Goal: Task Accomplishment & Management: Manage account settings

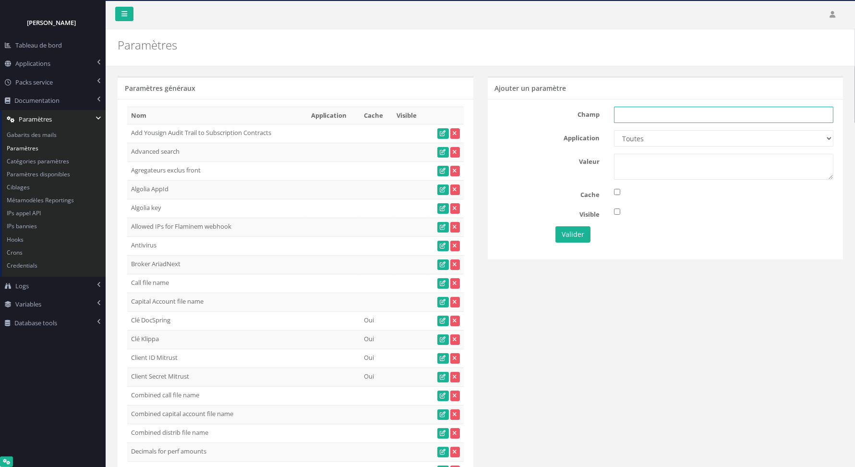
click at [634, 113] on input "text" at bounding box center [724, 115] width 220 height 16
paste input "Astorg import invest matching segments"
type input "Astorg import invest matching segments"
click at [638, 139] on select "Toutes Aloe Private Equity Alpin Capital API Access to My DB API demo Astorg As…" at bounding box center [724, 138] width 220 height 16
select select "37"
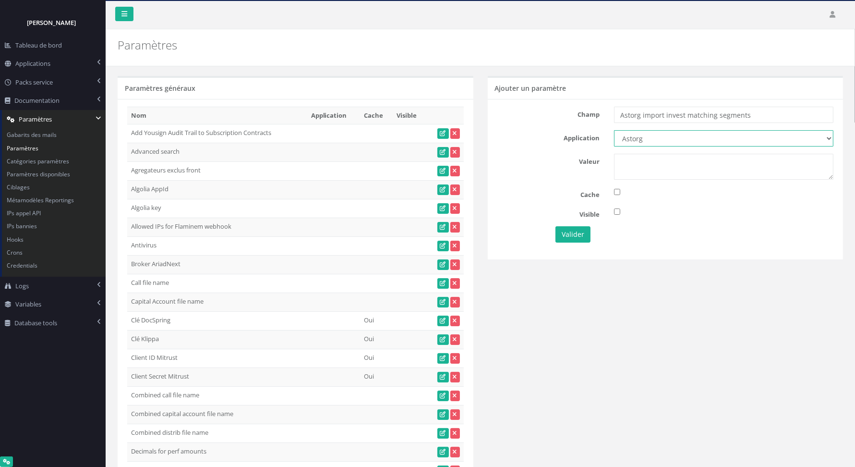
click at [614, 130] on select "Toutes Aloe Private Equity Alpin Capital API Access to My DB API demo Astorg As…" at bounding box center [724, 138] width 220 height 16
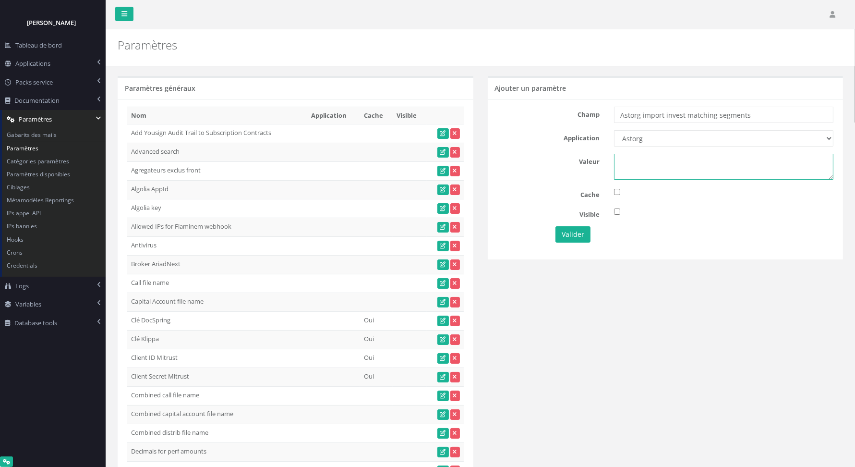
click at [655, 160] on textarea at bounding box center [724, 167] width 220 height 26
paste textarea "{ "Astorg Mid-Cap": 145, "Astorg VI": 141, "Astorg VII": 142, "Astorg VIII": 14…"
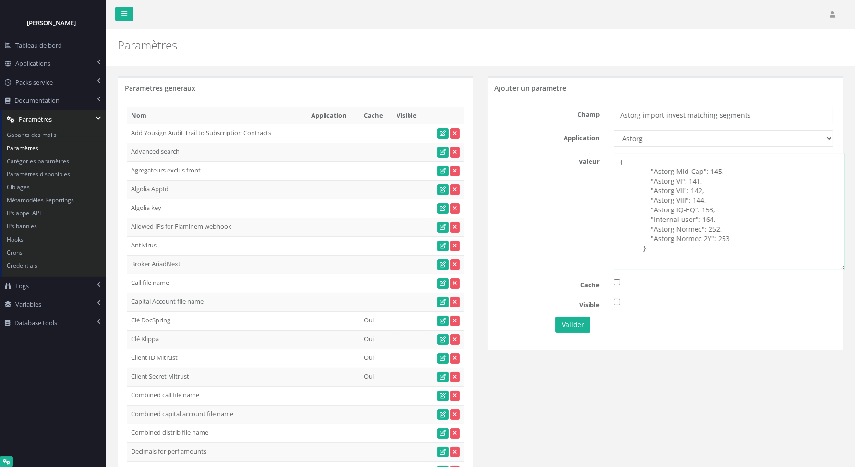
drag, startPoint x: 830, startPoint y: 176, endPoint x: 842, endPoint y: 267, distance: 92.0
click at [842, 267] on textarea "{ "Astorg Mid-Cap": 145, "Astorg VI": 141, "Astorg VII": 142, "Astorg VIII": 14…" at bounding box center [730, 212] width 232 height 116
type textarea "{ "Astorg Mid-Cap": 145, "Astorg VI": 141, "Astorg VII": 142, "Astorg VIII": 14…"
click at [569, 324] on button "Valider" at bounding box center [573, 325] width 35 height 16
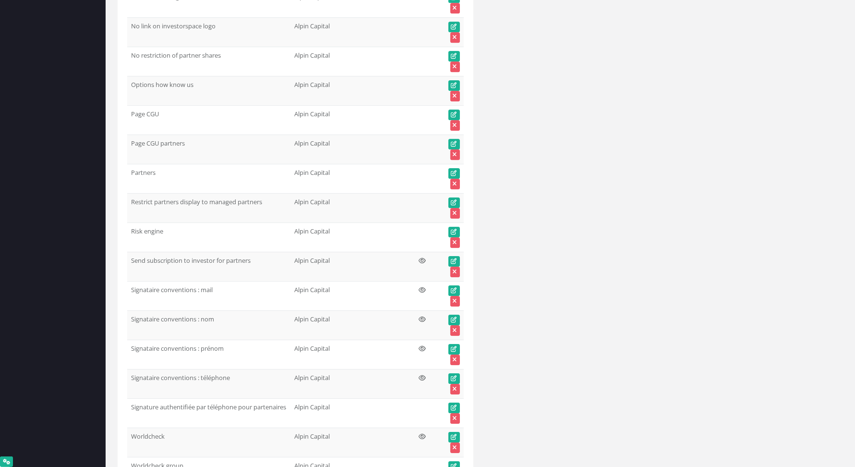
scroll to position [2919, 0]
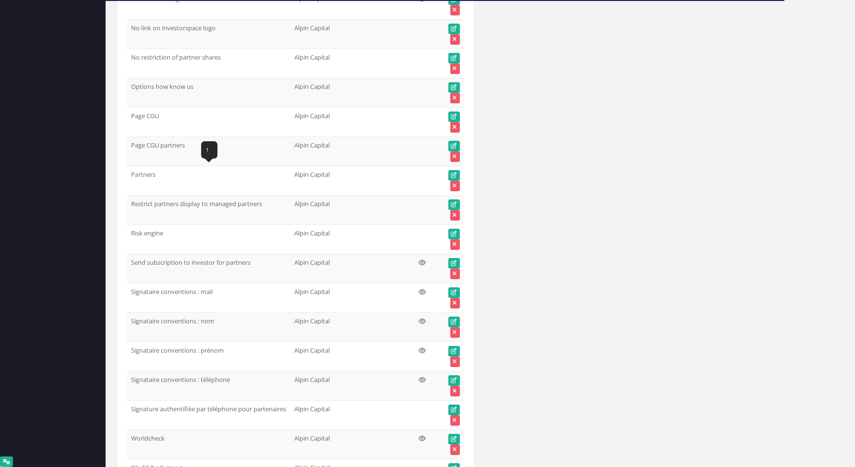
scroll to position [3199, 0]
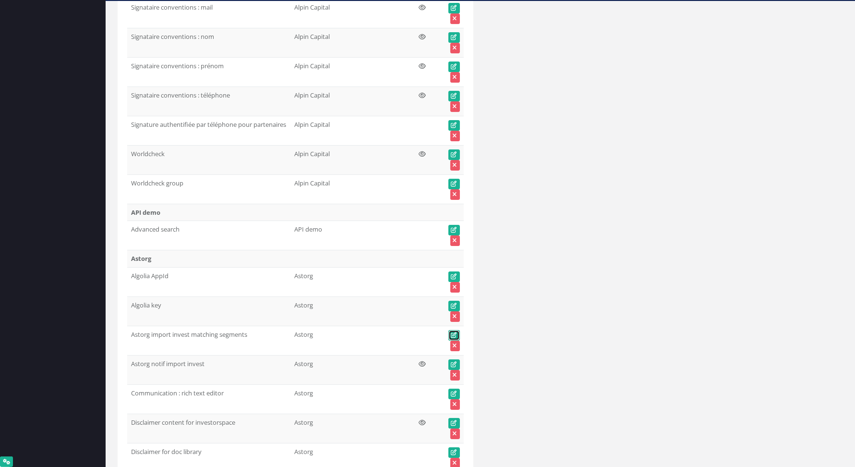
click at [455, 332] on icon at bounding box center [454, 335] width 6 height 6
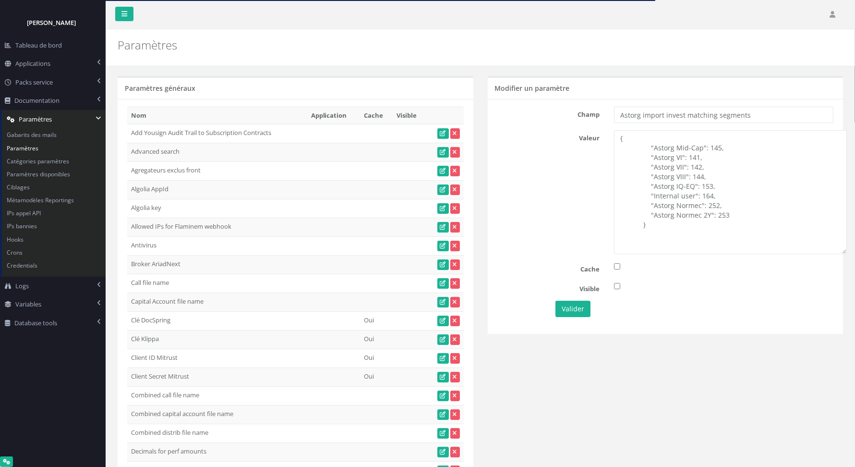
drag, startPoint x: 830, startPoint y: 151, endPoint x: 842, endPoint y: 254, distance: 103.5
click at [844, 254] on textarea "{ "Astorg Mid-Cap": 145, "Astorg VI": 141, "Astorg VII": 142, "Astorg VIII": 14…" at bounding box center [730, 192] width 233 height 124
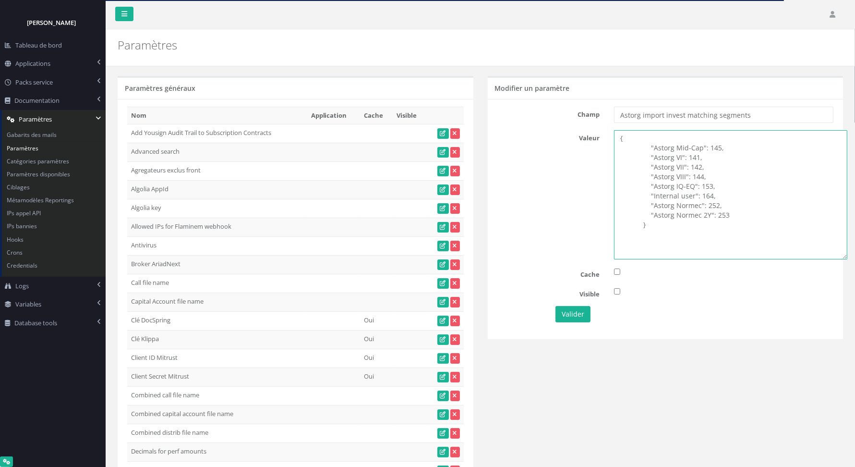
drag, startPoint x: 648, startPoint y: 219, endPoint x: 612, endPoint y: 138, distance: 88.6
click at [612, 138] on div "{ "Astorg Mid-Cap": 145, "Astorg VI": 141, "Astorg VII": 142, "Astorg VIII": 14…" at bounding box center [724, 194] width 234 height 129
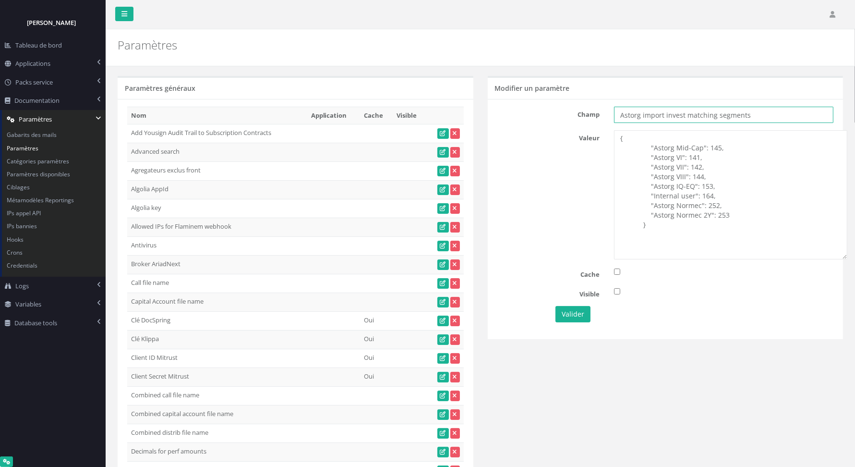
click at [769, 117] on input "Astorg import invest matching segments" at bounding box center [724, 115] width 220 height 16
click at [649, 224] on textarea "{ "Astorg Mid-Cap": 145, "Astorg VI": 141, "Astorg VII": 142, "Astorg VIII": 14…" at bounding box center [730, 194] width 233 height 129
drag, startPoint x: 651, startPoint y: 226, endPoint x: 618, endPoint y: 140, distance: 92.1
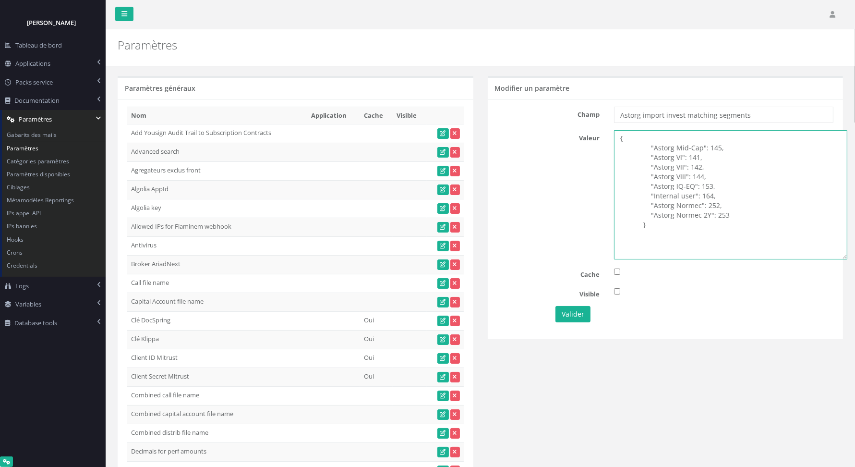
click at [618, 140] on textarea "{ "Astorg Mid-Cap": 145, "Astorg VI": 141, "Astorg VII": 142, "Astorg VIII": 14…" at bounding box center [730, 194] width 233 height 129
